Goal: Task Accomplishment & Management: Manage account settings

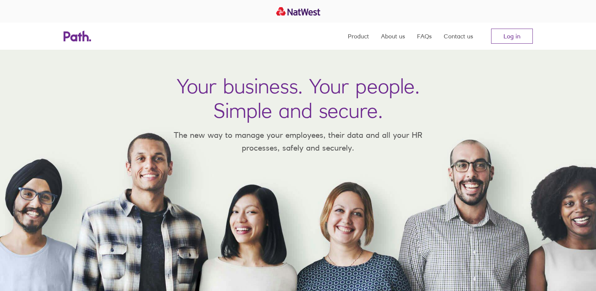
click at [511, 36] on link "Log in" at bounding box center [512, 36] width 42 height 15
click at [500, 35] on link "Log in" at bounding box center [512, 36] width 42 height 15
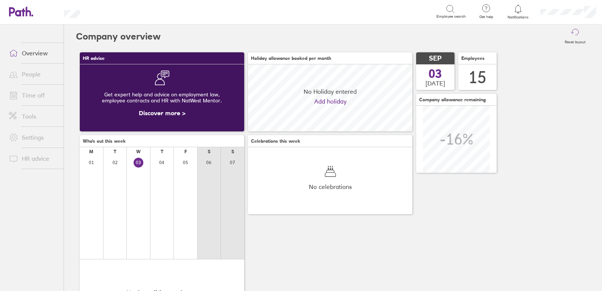
scroll to position [67, 164]
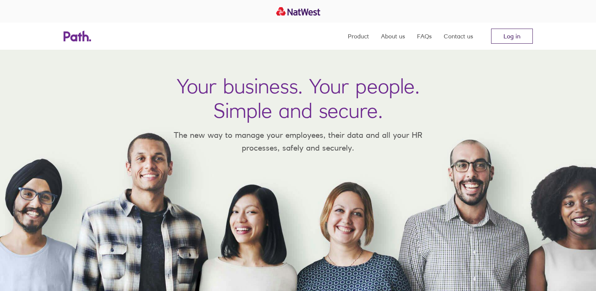
click at [505, 35] on link "Log in" at bounding box center [512, 36] width 42 height 15
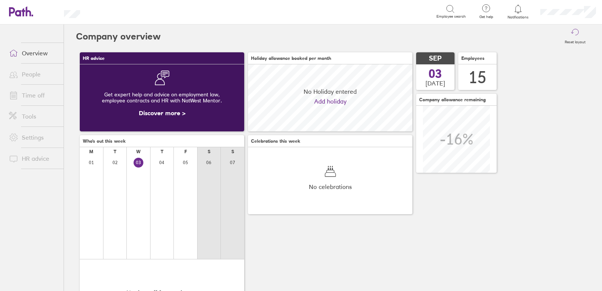
scroll to position [67, 164]
click at [41, 97] on link "Time off" at bounding box center [33, 95] width 61 height 15
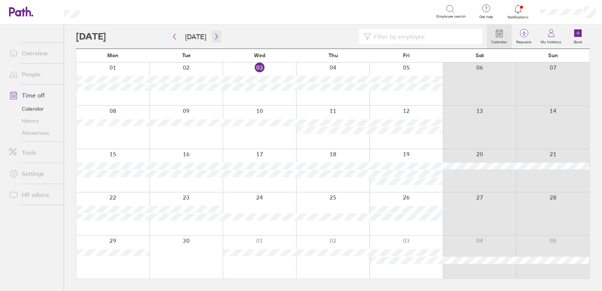
click at [212, 32] on button "button" at bounding box center [216, 36] width 9 height 12
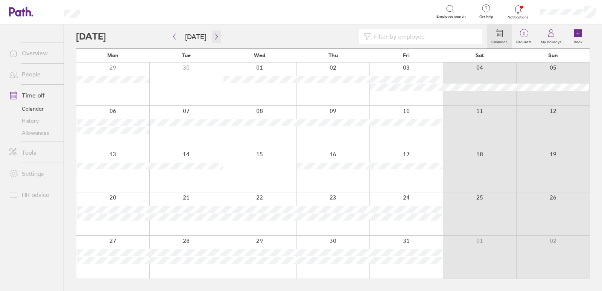
click at [212, 33] on button "button" at bounding box center [216, 36] width 9 height 12
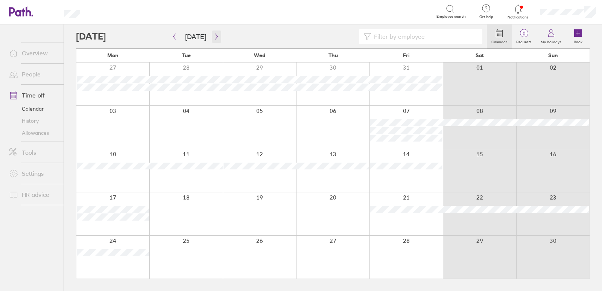
click at [214, 34] on icon "button" at bounding box center [217, 36] width 6 height 6
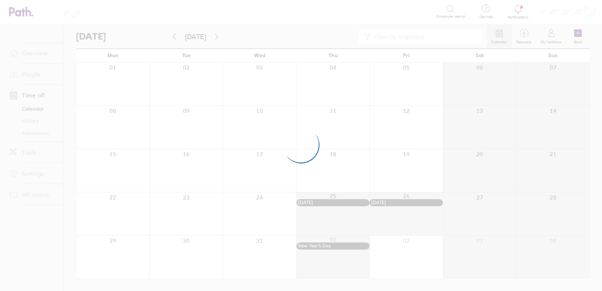
click at [25, 132] on div at bounding box center [301, 145] width 602 height 291
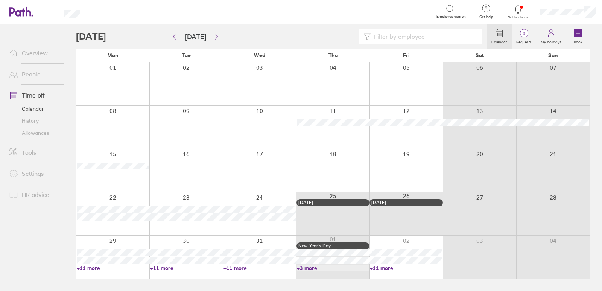
click at [28, 131] on link "Allowances" at bounding box center [33, 133] width 61 height 12
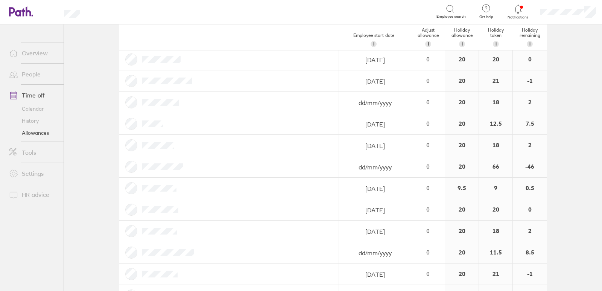
scroll to position [58, 0]
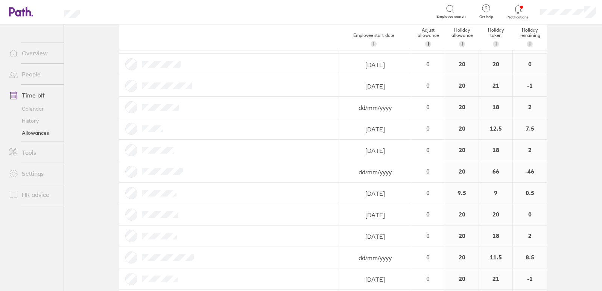
click at [27, 14] on icon at bounding box center [29, 11] width 6 height 10
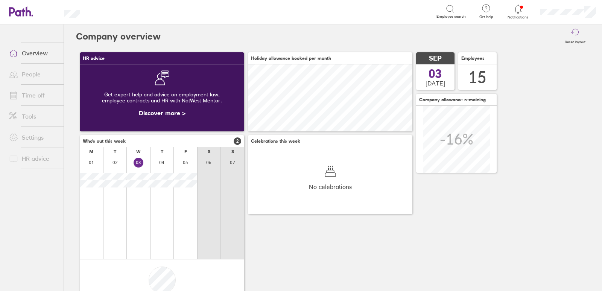
scroll to position [67, 164]
click at [24, 11] on icon at bounding box center [17, 11] width 16 height 9
